Goal: Transaction & Acquisition: Purchase product/service

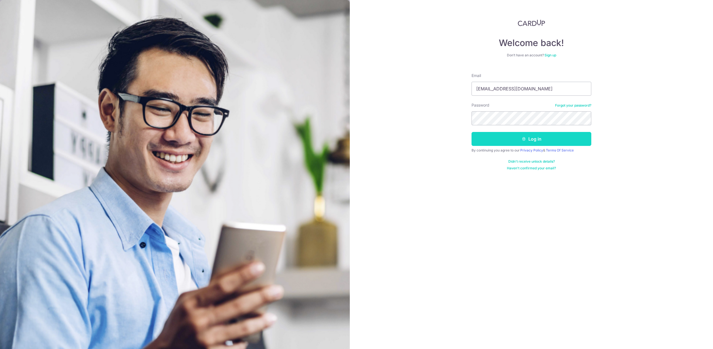
click at [509, 137] on button "Log in" at bounding box center [532, 139] width 120 height 14
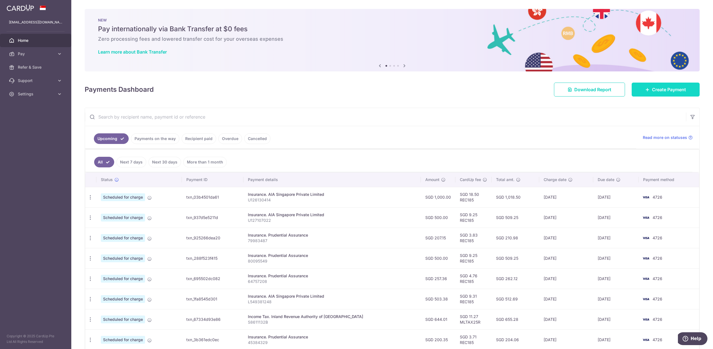
click at [654, 91] on span "Create Payment" at bounding box center [669, 89] width 34 height 7
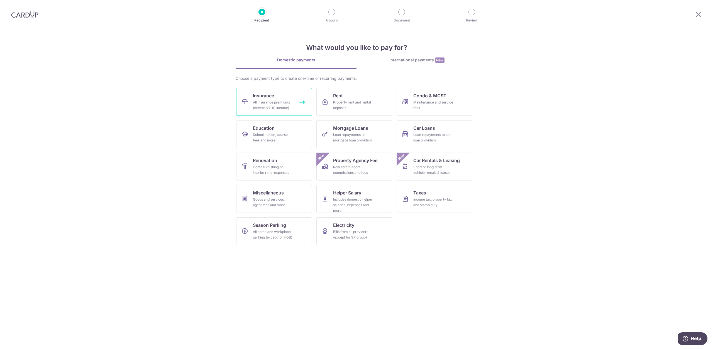
click at [281, 104] on div "All insurance premiums (except NTUC Income)" at bounding box center [273, 104] width 40 height 11
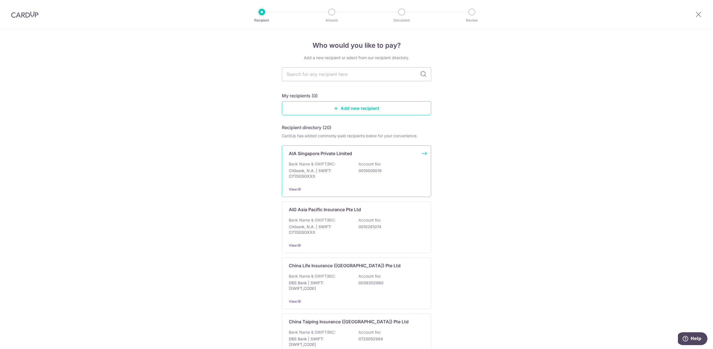
click at [327, 163] on p "Bank Name & SWIFT/BIC:" at bounding box center [312, 164] width 47 height 6
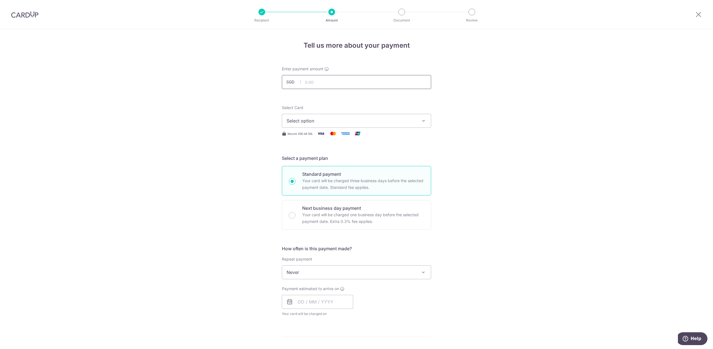
click at [321, 85] on input "text" at bounding box center [356, 82] width 149 height 14
type input "1,252.04"
click at [311, 271] on span "Never" at bounding box center [356, 271] width 149 height 13
click at [327, 303] on input "text" at bounding box center [317, 302] width 71 height 14
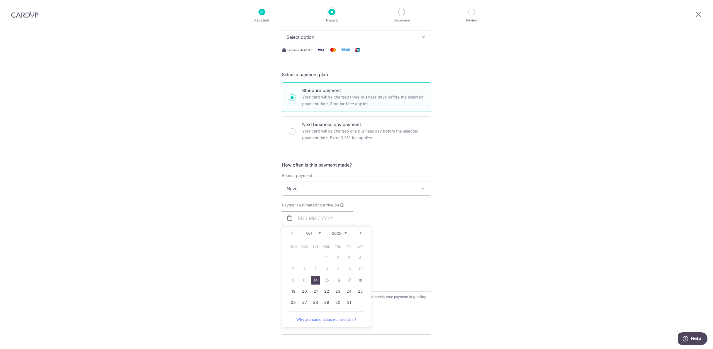
scroll to position [114, 0]
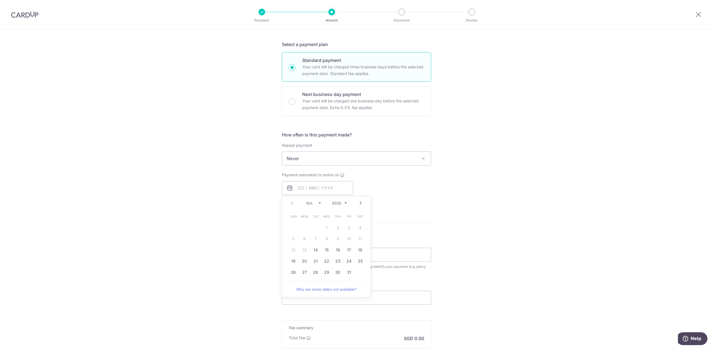
click at [361, 204] on link "Next" at bounding box center [361, 203] width 7 height 7
click at [292, 203] on link "Prev" at bounding box center [292, 203] width 7 height 7
click at [349, 271] on link "31" at bounding box center [349, 272] width 9 height 9
type input "[DATE]"
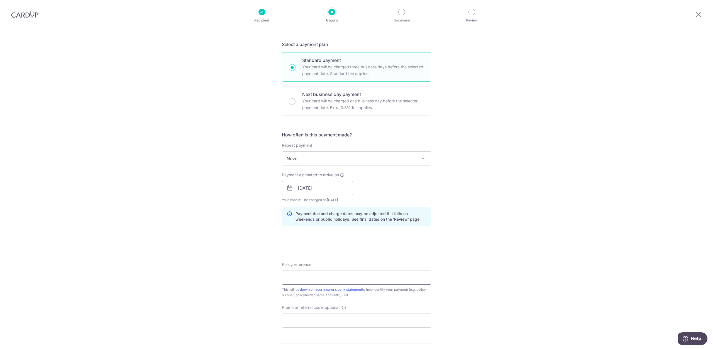
click at [349, 271] on input "Policy reference" at bounding box center [356, 277] width 149 height 14
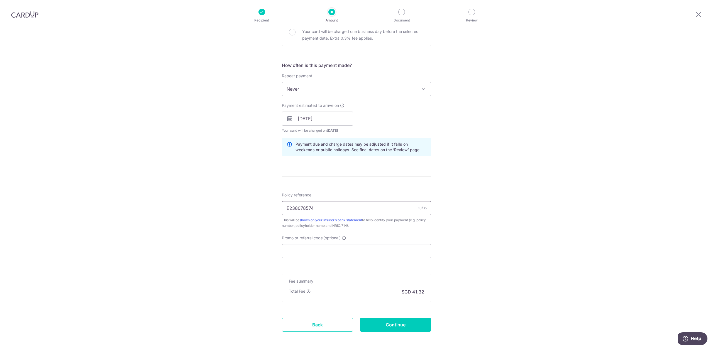
scroll to position [171, 0]
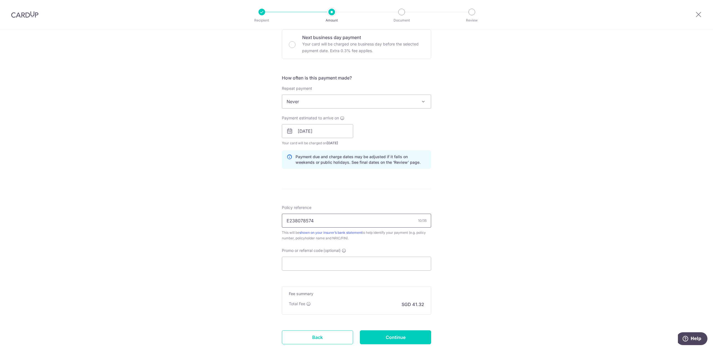
type input "E238078574"
click at [313, 264] on input "Promo or referral code (optional)" at bounding box center [356, 263] width 149 height 14
paste input "OFF225"
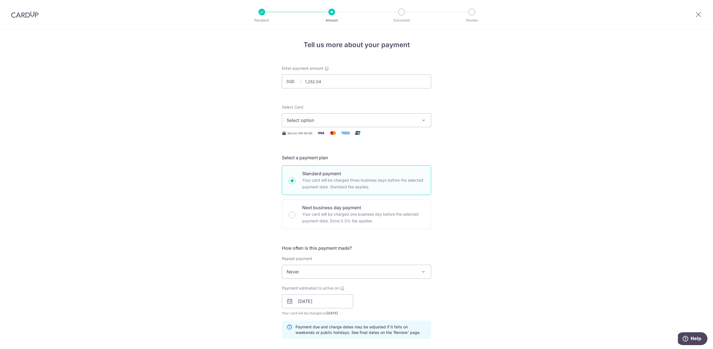
scroll to position [0, 0]
type input "OFF225"
click at [336, 118] on span "Select option" at bounding box center [352, 120] width 130 height 7
click at [324, 175] on span "**** 4726" at bounding box center [357, 174] width 140 height 7
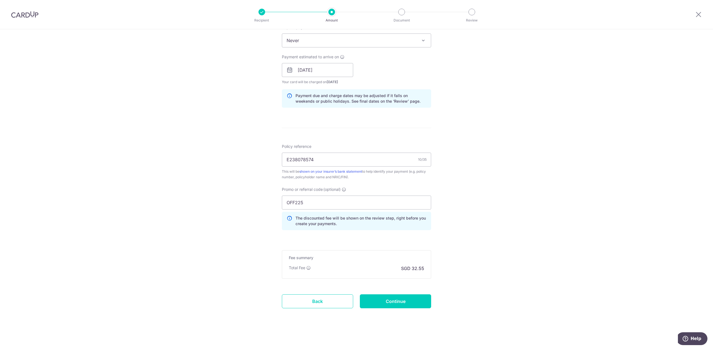
scroll to position [233, 0]
click at [391, 301] on input "Continue" at bounding box center [395, 300] width 71 height 14
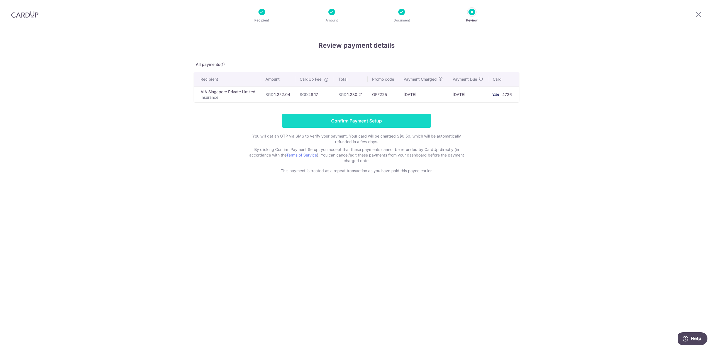
click at [360, 122] on input "Confirm Payment Setup" at bounding box center [356, 121] width 149 height 14
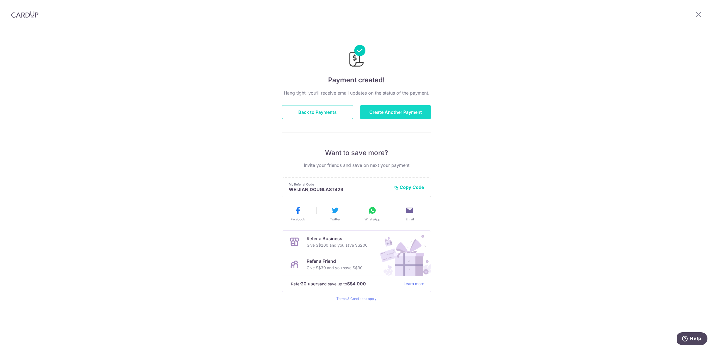
click at [385, 112] on button "Create Another Payment" at bounding box center [395, 112] width 71 height 14
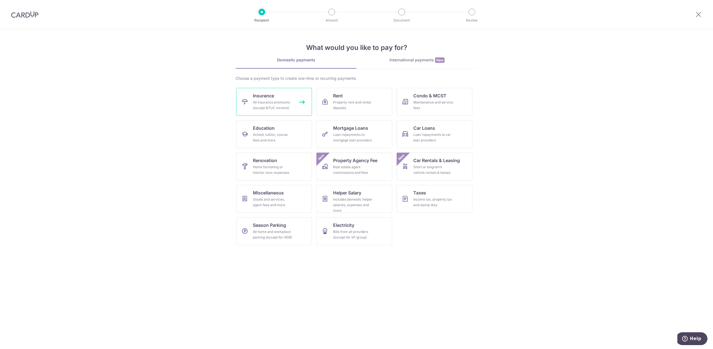
click at [289, 107] on div "All insurance premiums (except NTUC Income)" at bounding box center [273, 104] width 40 height 11
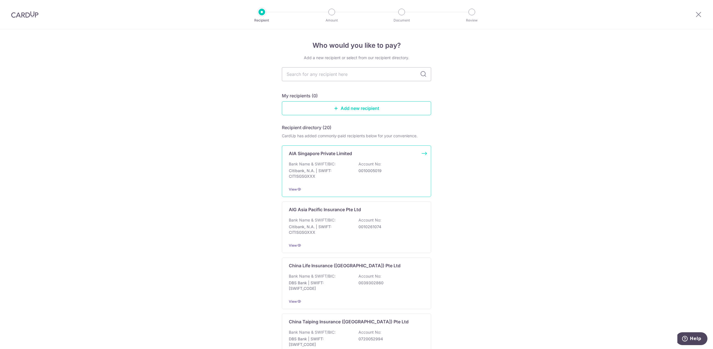
click at [322, 168] on p "Citibank, N.A. | SWIFT: CITISGSGXXX" at bounding box center [320, 173] width 62 height 11
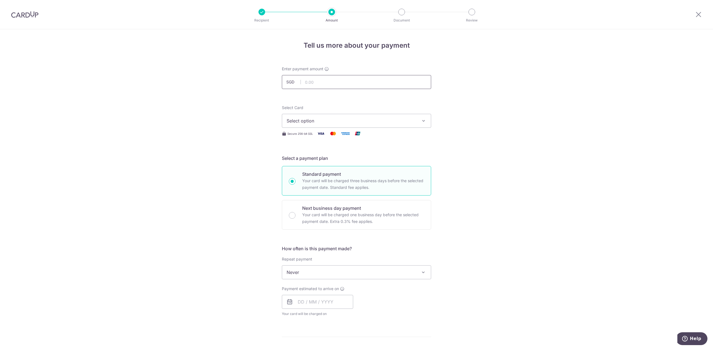
click at [322, 82] on input "text" at bounding box center [356, 82] width 149 height 14
type input "239.00"
click at [318, 120] on span "Select option" at bounding box center [352, 120] width 130 height 7
click at [321, 173] on span "**** 4726" at bounding box center [310, 174] width 21 height 7
click at [320, 273] on span "Never" at bounding box center [356, 271] width 149 height 13
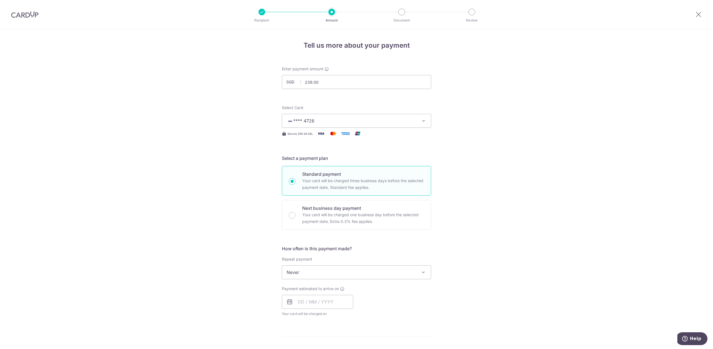
click at [320, 273] on span "Never" at bounding box center [356, 271] width 149 height 13
click at [307, 302] on input "text" at bounding box center [317, 302] width 71 height 14
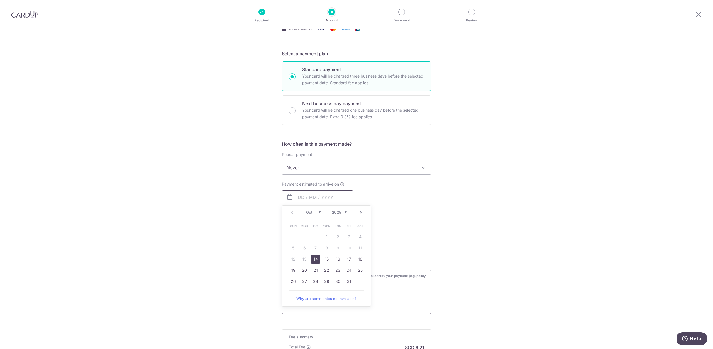
scroll to position [114, 0]
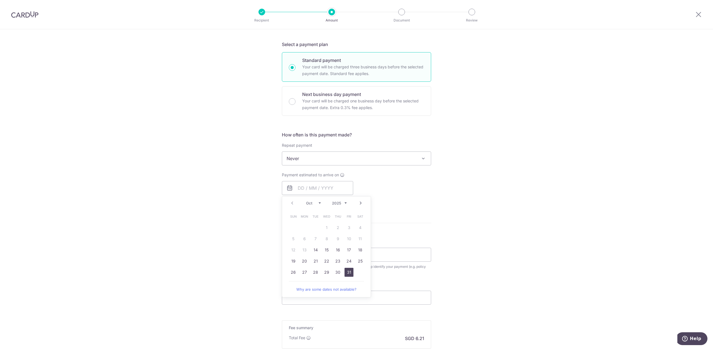
click at [348, 273] on link "31" at bounding box center [349, 272] width 9 height 9
type input "[DATE]"
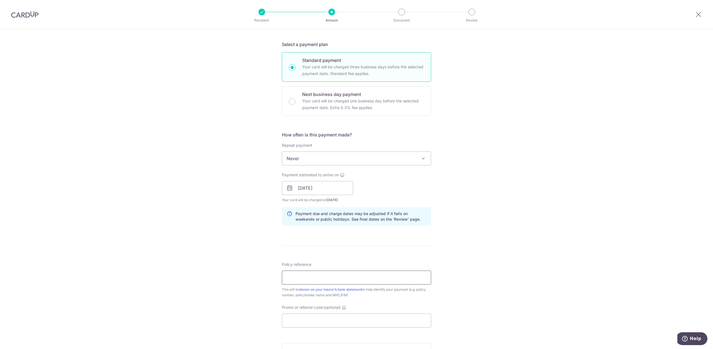
click at [344, 278] on input "Policy reference" at bounding box center [356, 277] width 149 height 14
type input "H238078574"
click at [341, 319] on input "Promo or referral code (optional)" at bounding box center [356, 320] width 149 height 14
paste input "OFF225"
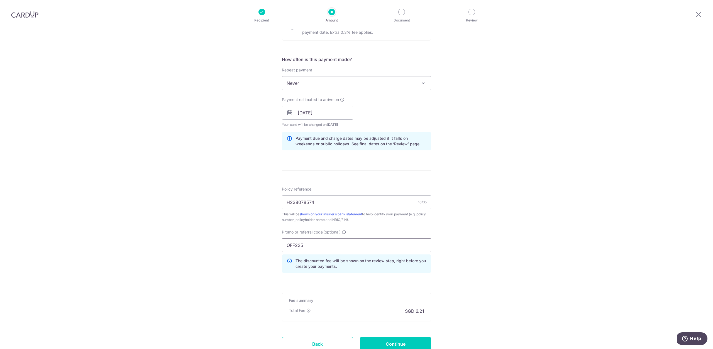
scroll to position [199, 0]
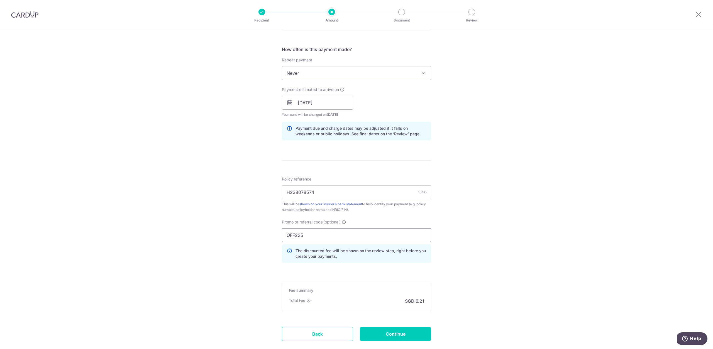
type input "OFF225"
click at [473, 290] on div "Tell us more about your payment Enter payment amount SGD 239.00 239.00 Select C…" at bounding box center [356, 106] width 713 height 552
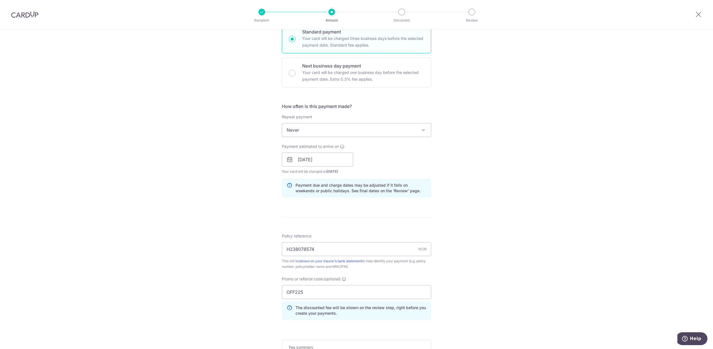
scroll to position [227, 0]
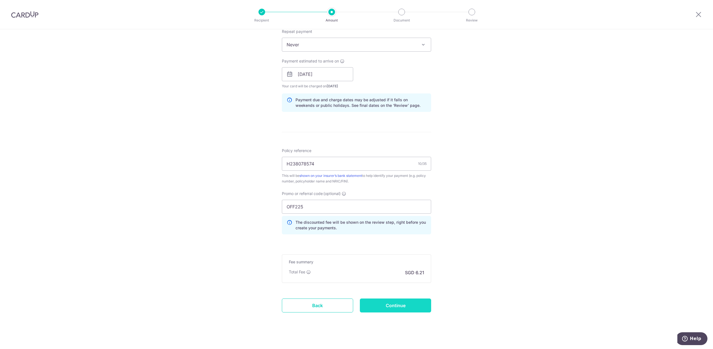
click at [394, 307] on input "Continue" at bounding box center [395, 305] width 71 height 14
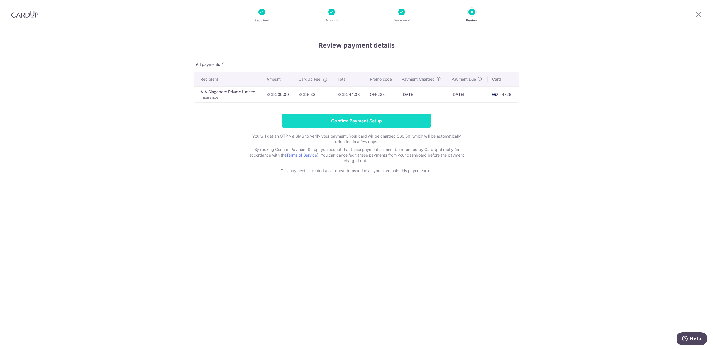
click at [364, 119] on input "Confirm Payment Setup" at bounding box center [356, 121] width 149 height 14
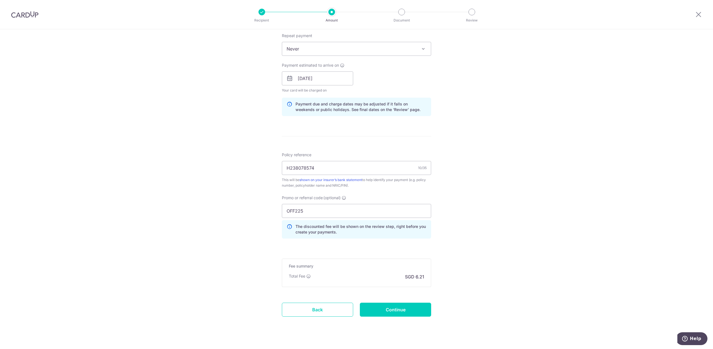
scroll to position [256, 0]
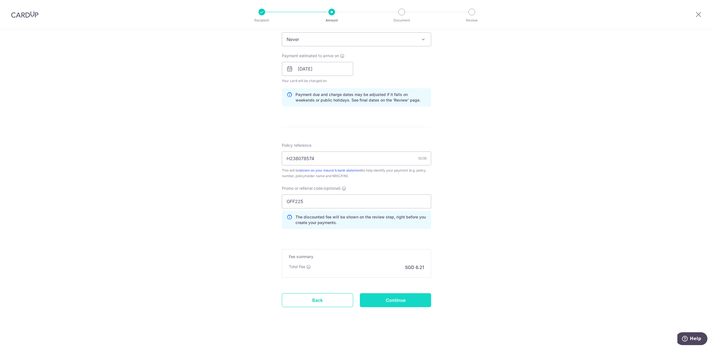
click at [377, 296] on input "Continue" at bounding box center [395, 300] width 71 height 14
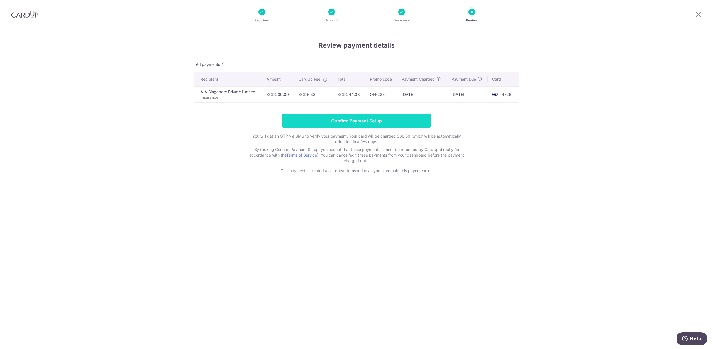
click at [370, 119] on input "Confirm Payment Setup" at bounding box center [356, 121] width 149 height 14
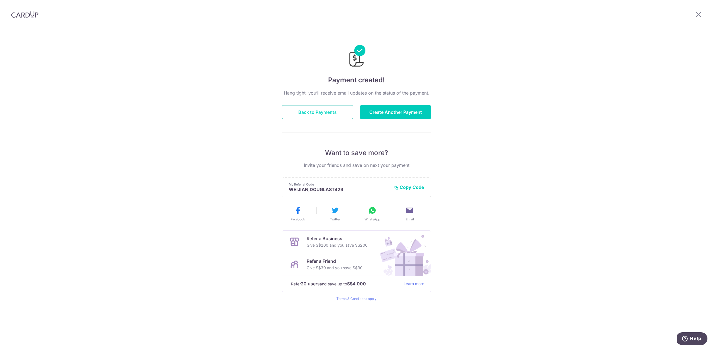
click at [318, 117] on button "Back to Payments" at bounding box center [317, 112] width 71 height 14
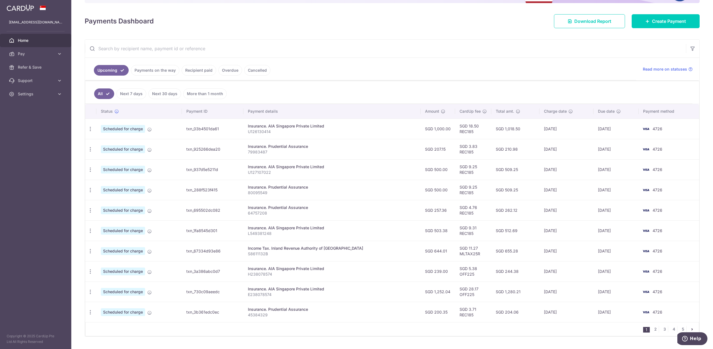
scroll to position [82, 0]
